Goal: Information Seeking & Learning: Learn about a topic

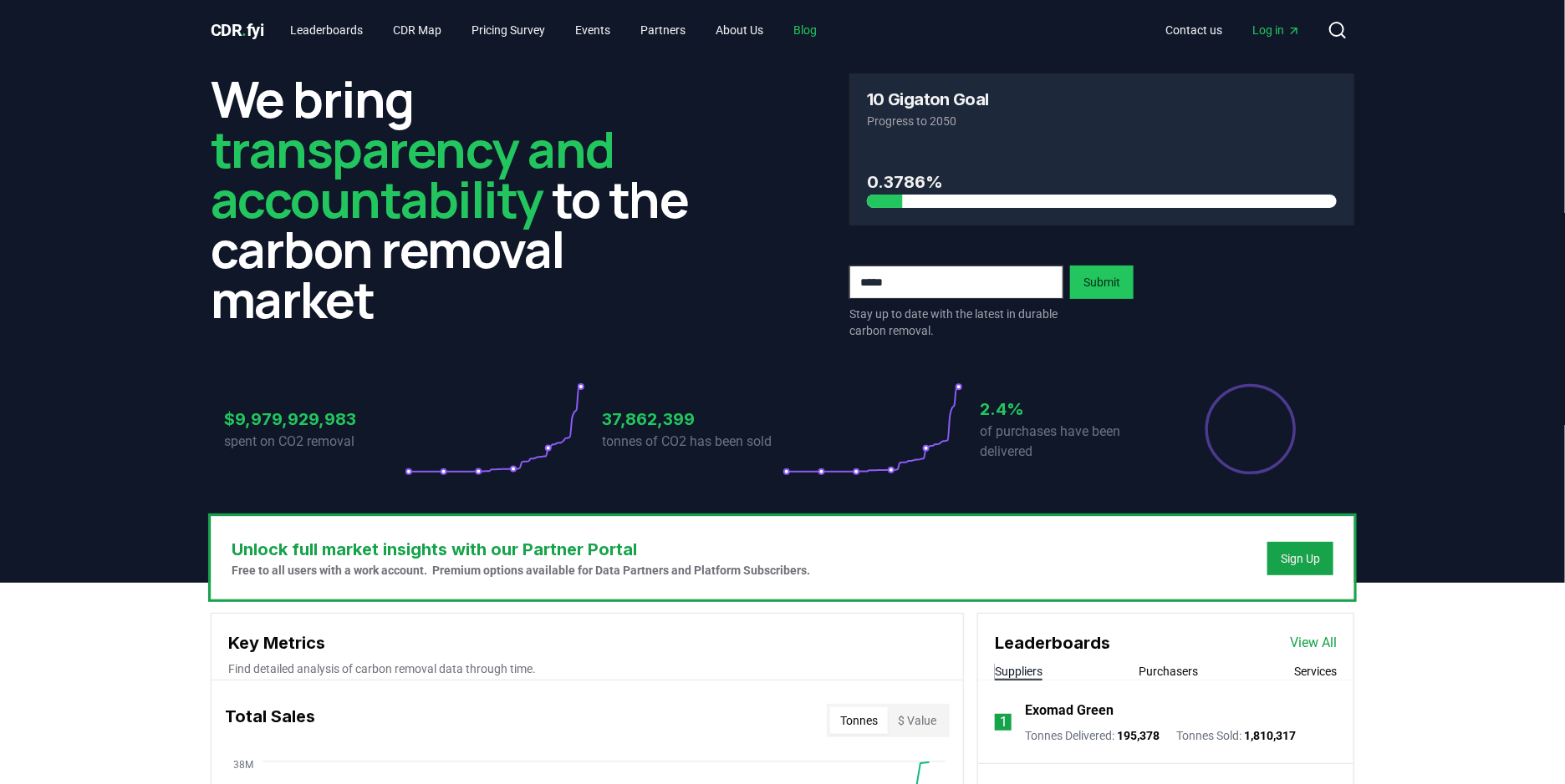
click at [823, 30] on link "Blog" at bounding box center [805, 30] width 50 height 30
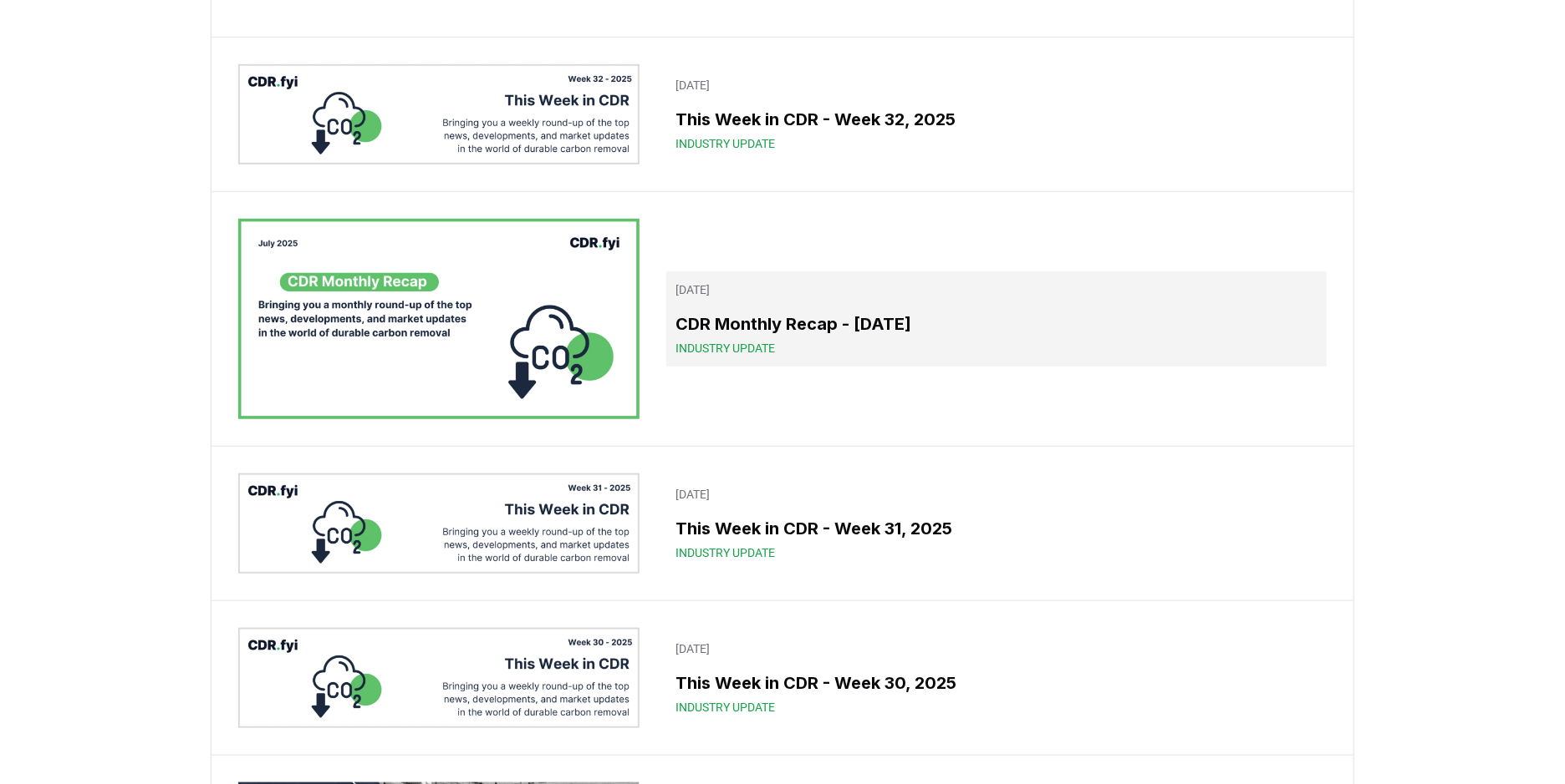
scroll to position [394, 0]
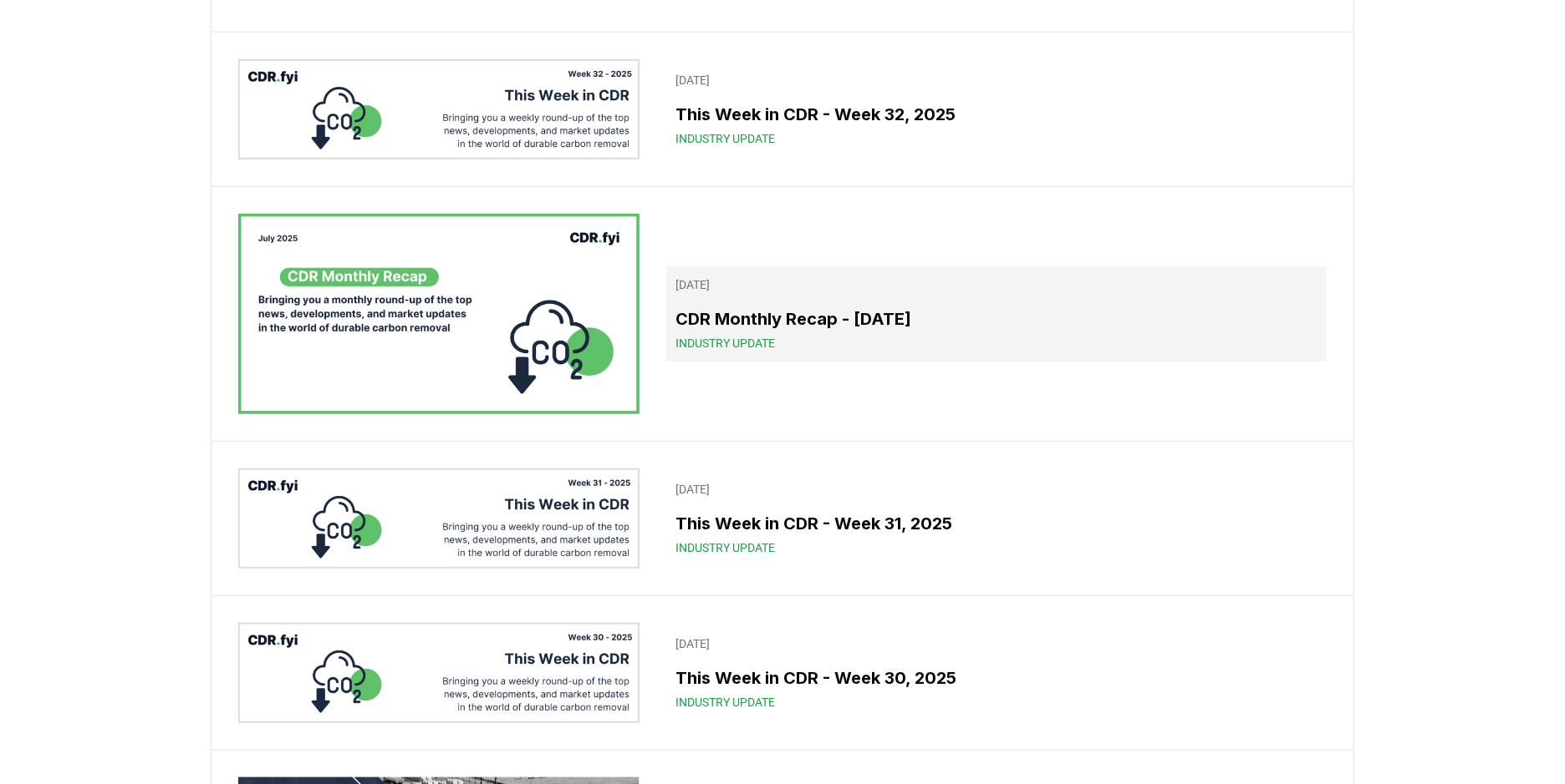
click at [972, 329] on h3 "CDR Monthly Recap - [DATE]" at bounding box center [996, 319] width 640 height 25
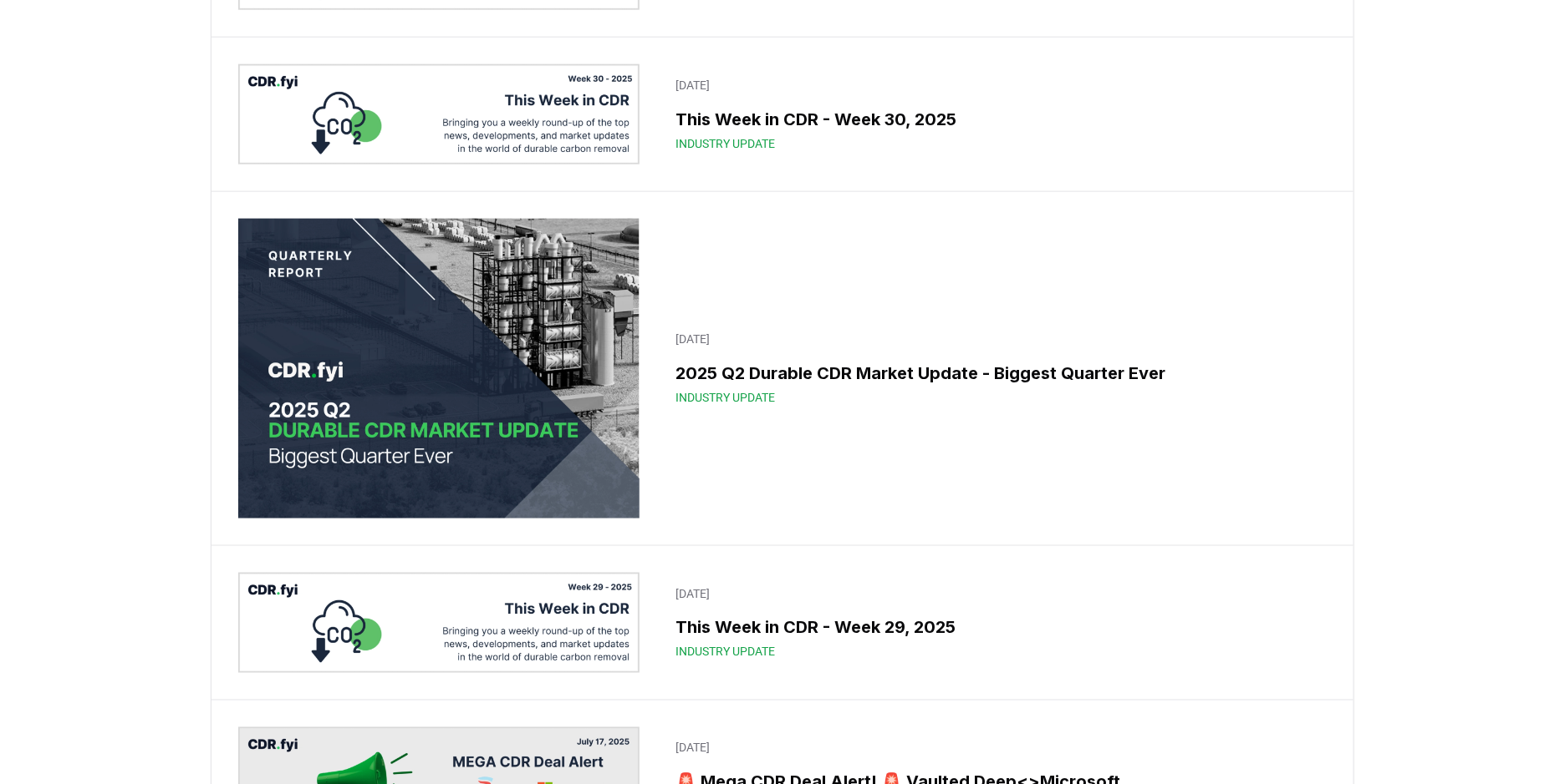
scroll to position [954, 0]
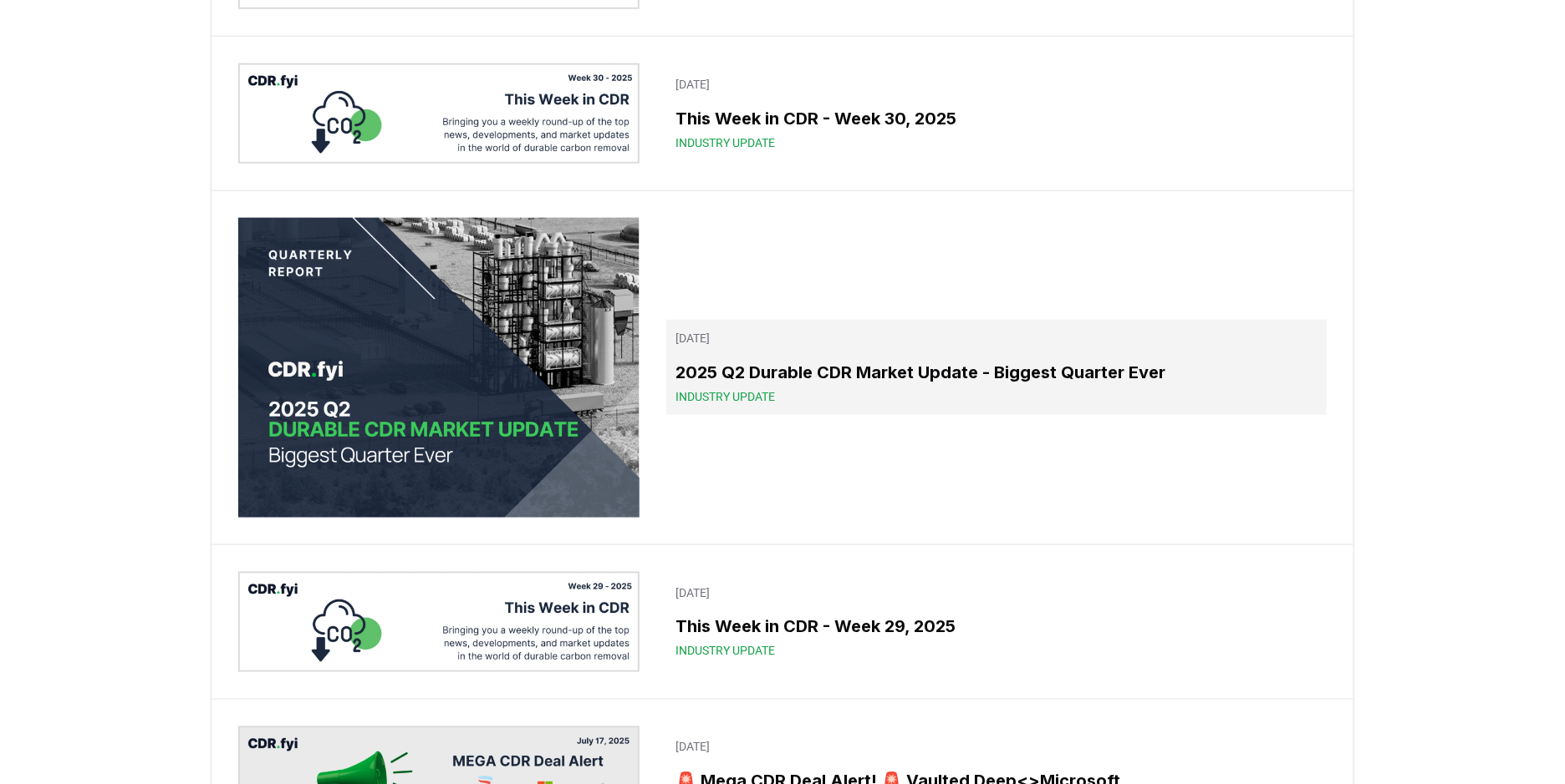
click at [827, 384] on h3 "2025 Q2 Durable CDR Market Update - Biggest Quarter Ever" at bounding box center [996, 372] width 640 height 25
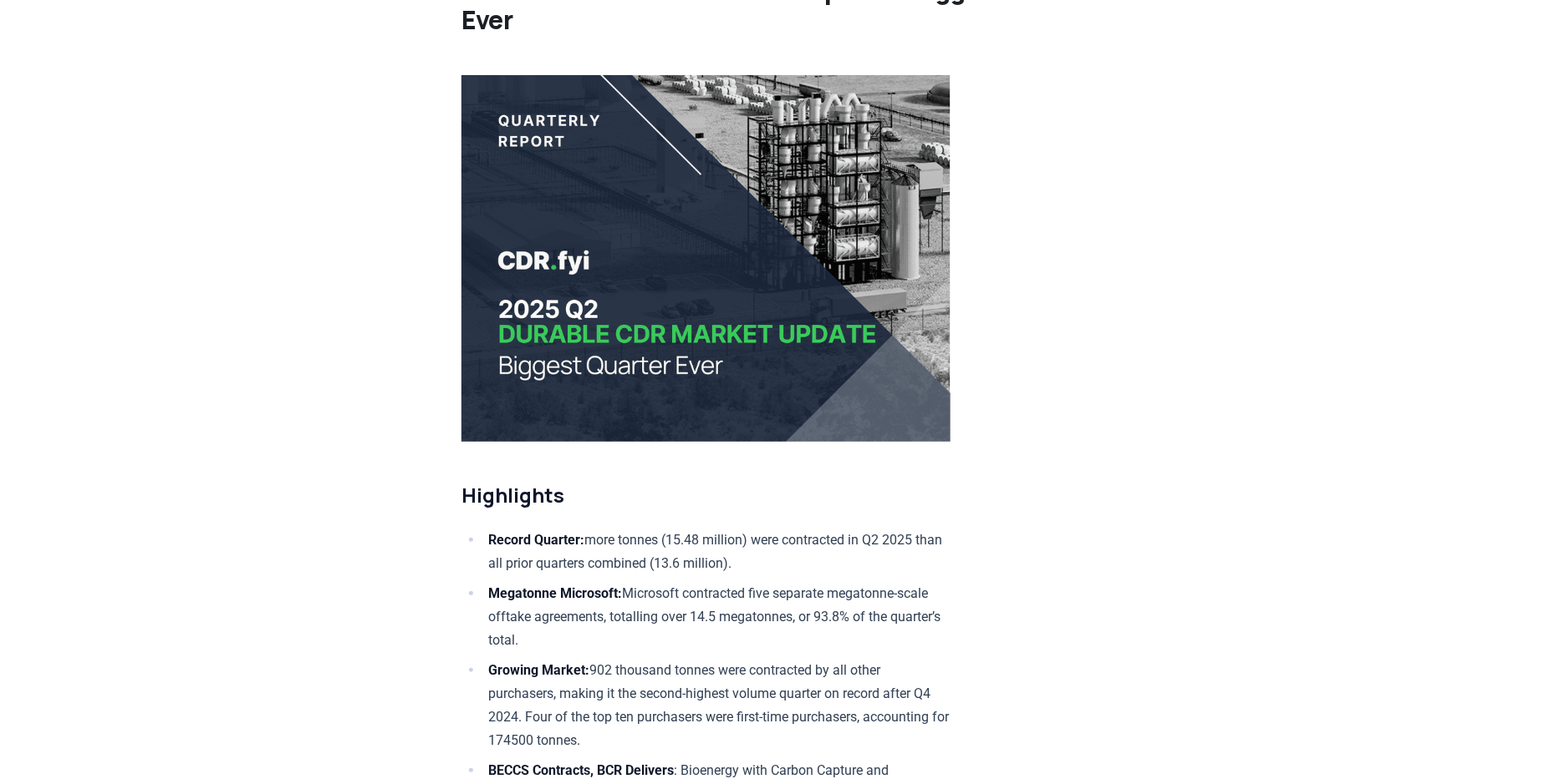
scroll to position [136, 0]
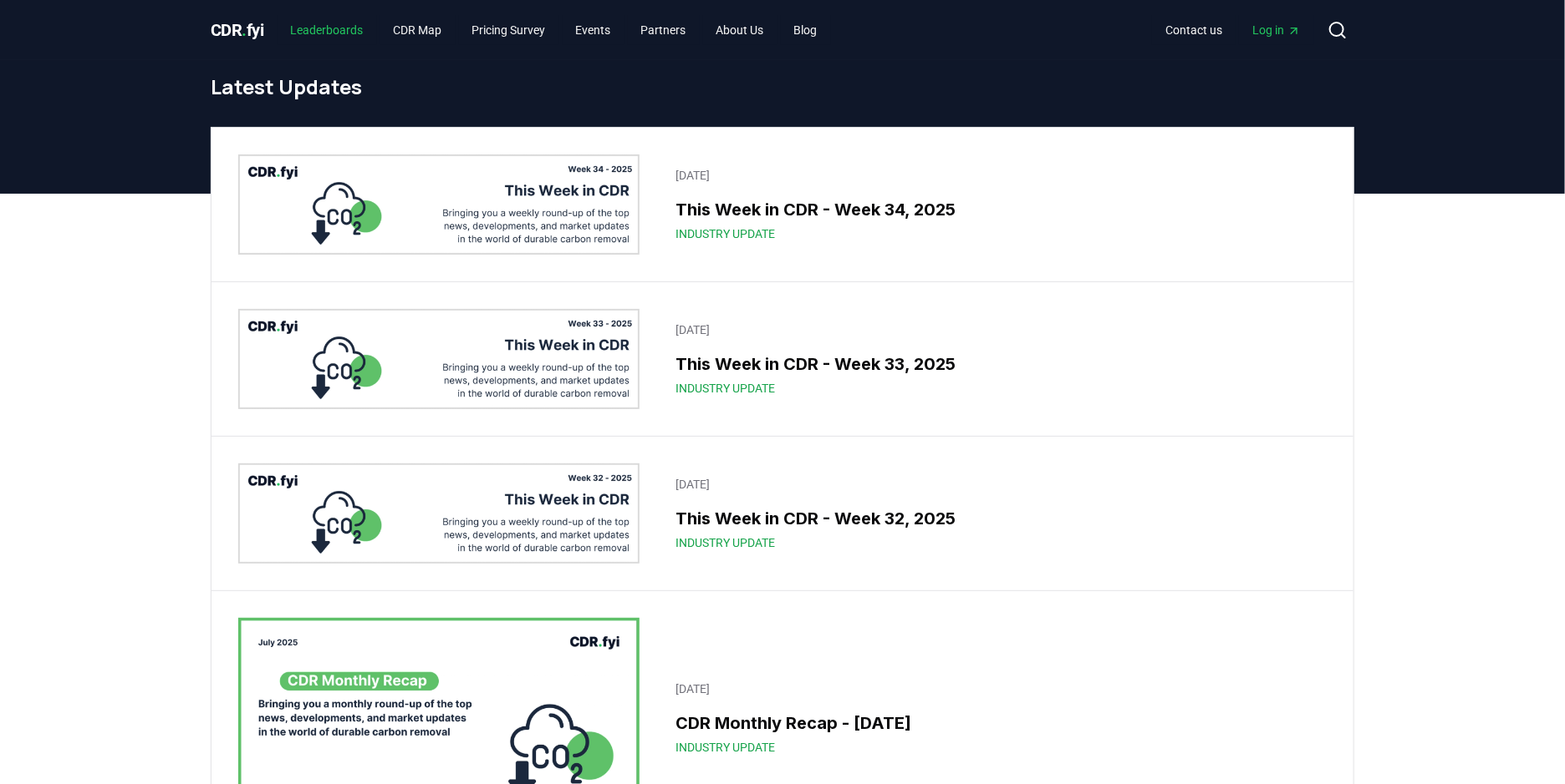
click at [324, 32] on link "Leaderboards" at bounding box center [327, 30] width 100 height 30
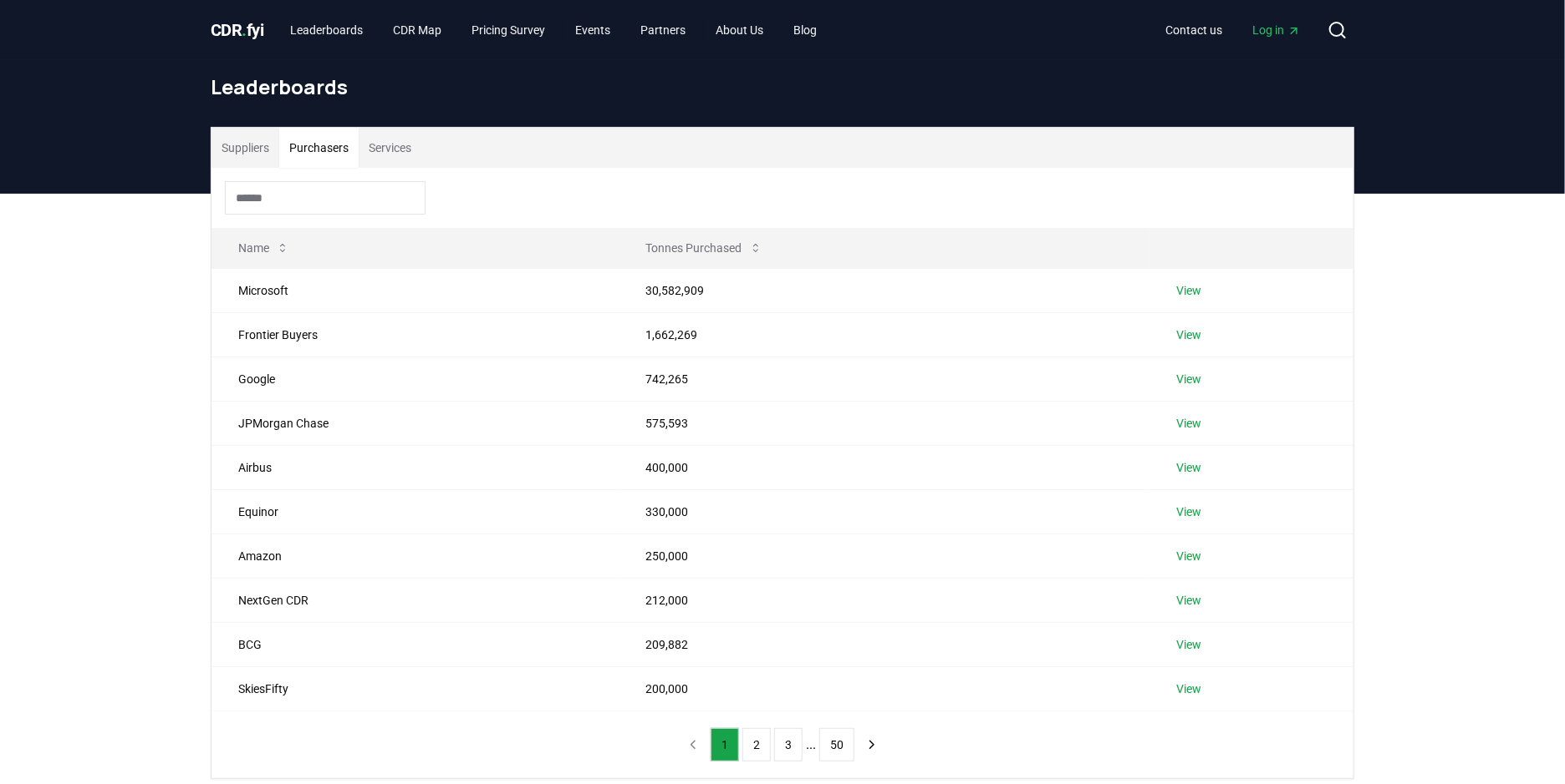
click at [322, 153] on button "Purchasers" at bounding box center [319, 148] width 80 height 40
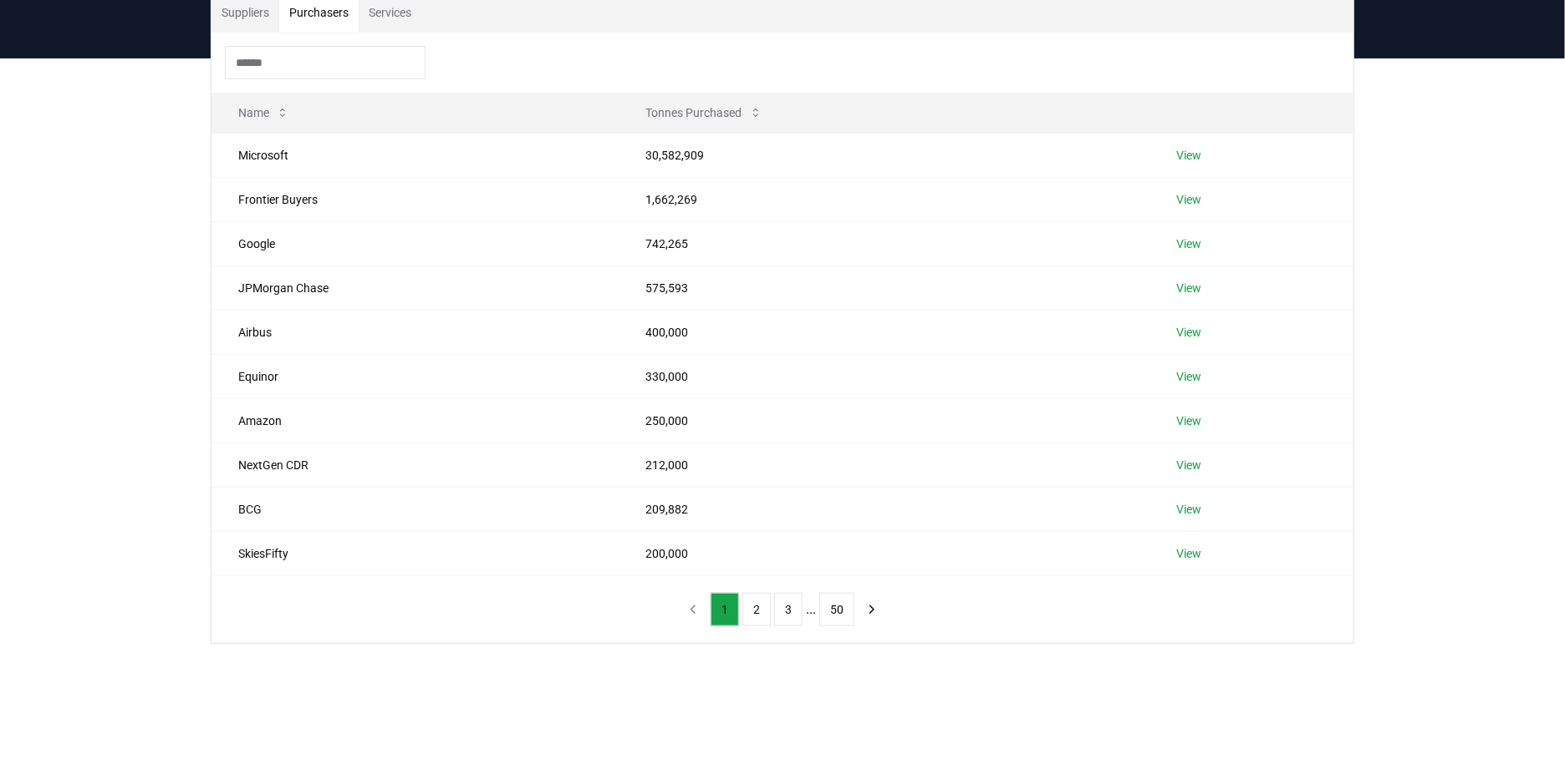
scroll to position [155, 0]
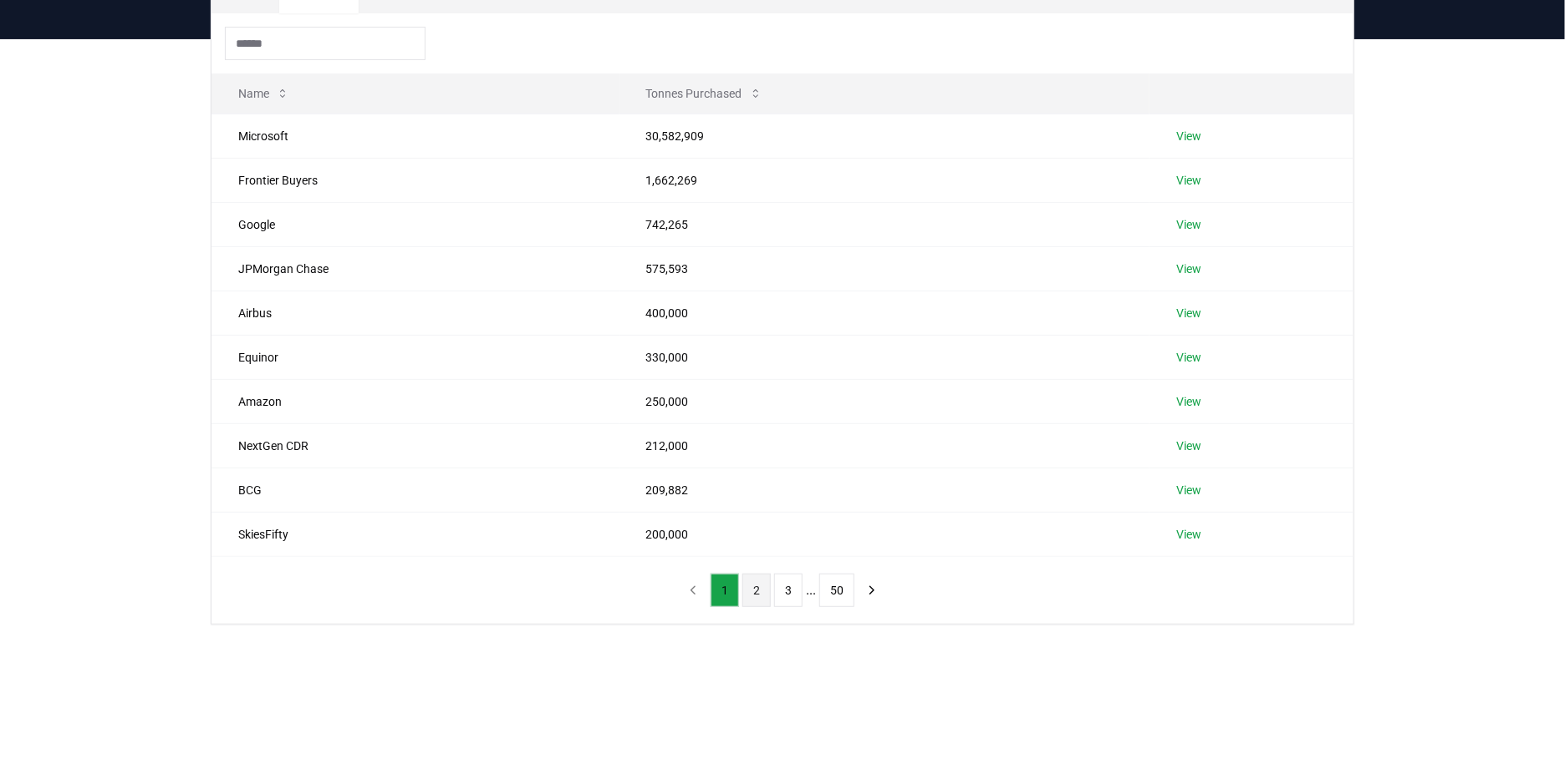
click at [749, 587] on button "2" at bounding box center [757, 590] width 28 height 33
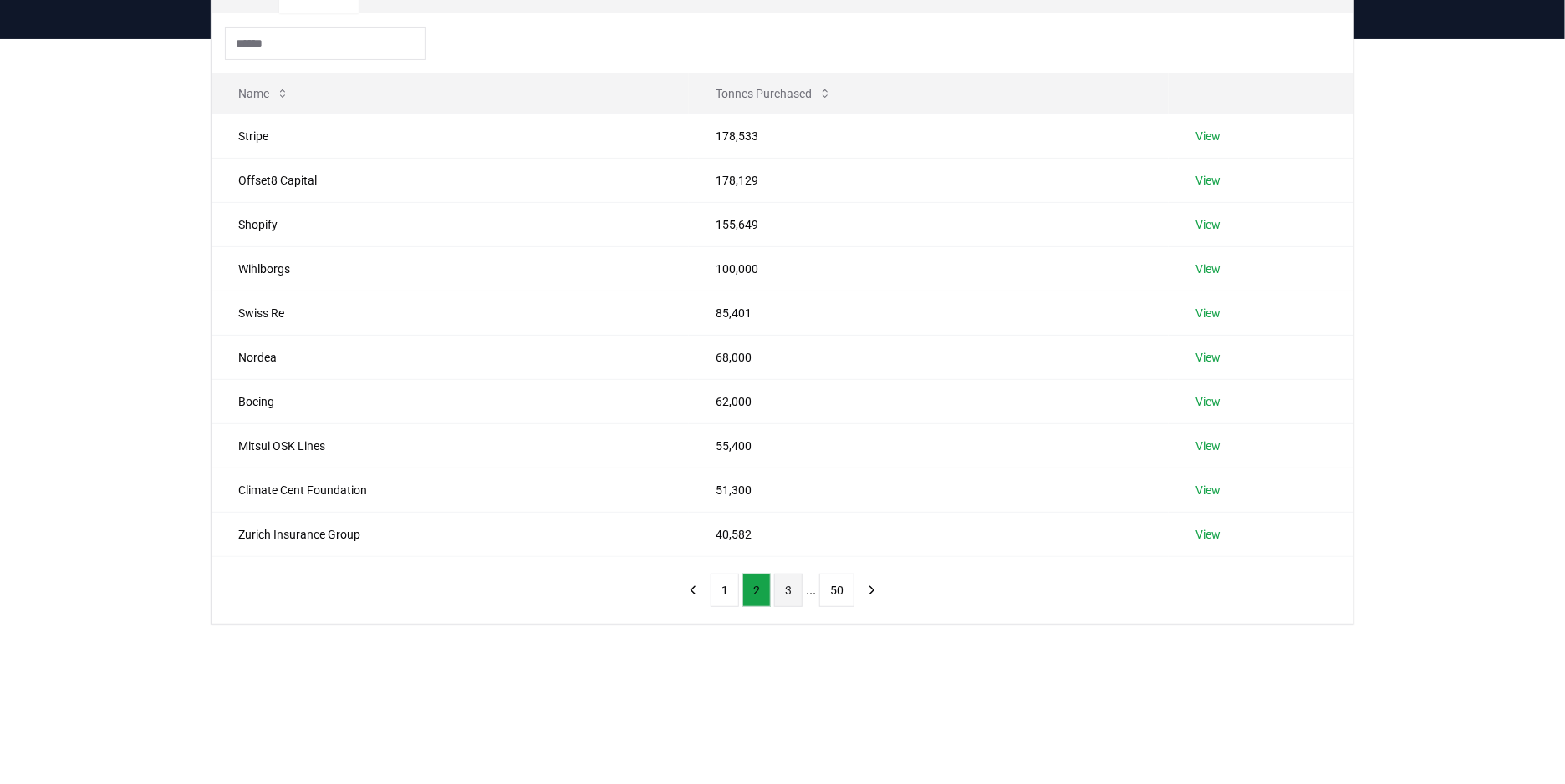
click at [783, 588] on button "3" at bounding box center [788, 590] width 28 height 33
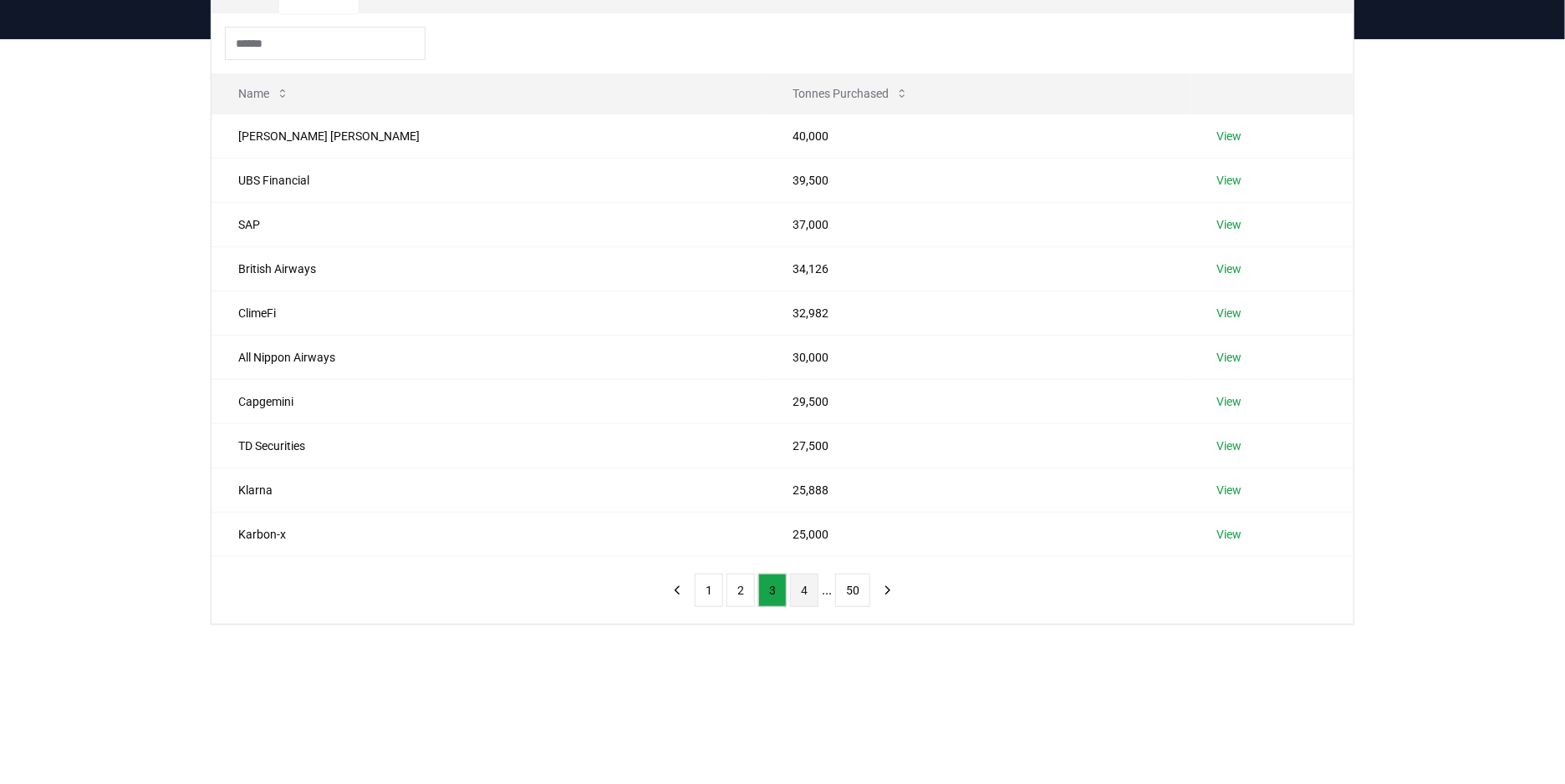
click at [808, 588] on button "4" at bounding box center [804, 590] width 28 height 33
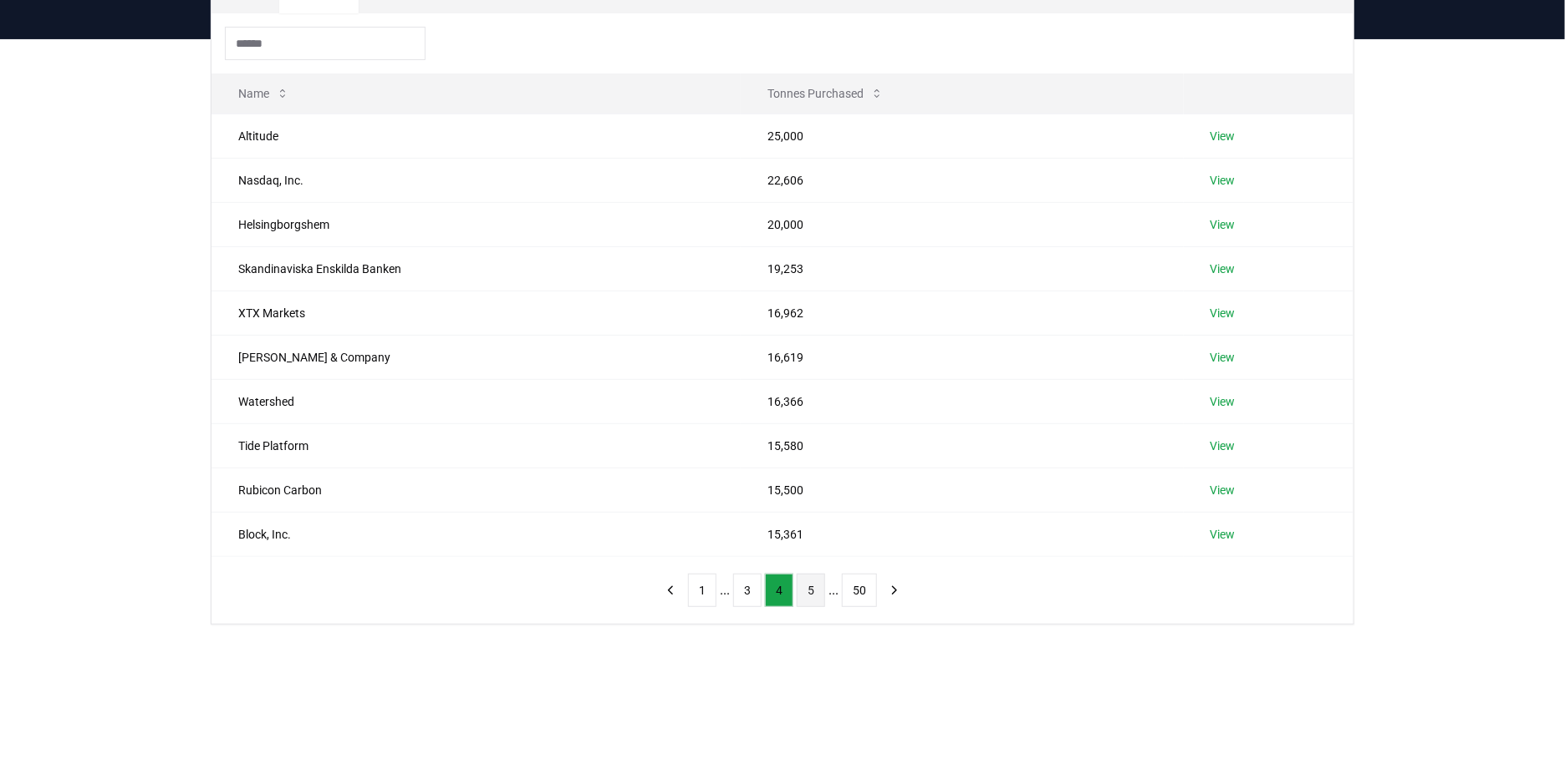
click at [808, 588] on button "5" at bounding box center [811, 590] width 28 height 33
